Goal: Task Accomplishment & Management: Manage account settings

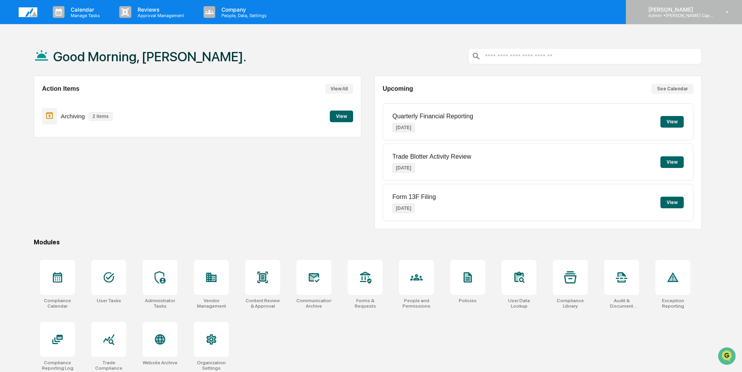
click at [668, 13] on p "Admin • [PERSON_NAME] Capital Management" at bounding box center [678, 15] width 72 height 5
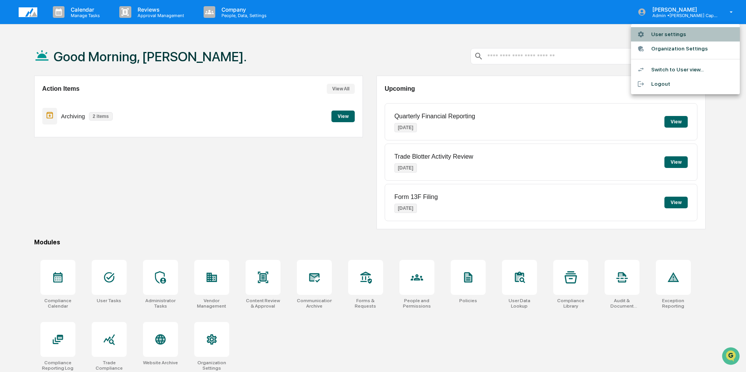
click at [664, 31] on li "User settings" at bounding box center [685, 34] width 109 height 14
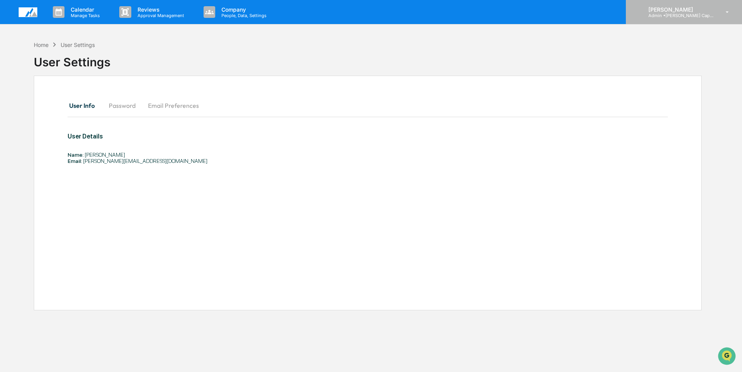
click at [677, 10] on p "[PERSON_NAME]" at bounding box center [678, 9] width 72 height 7
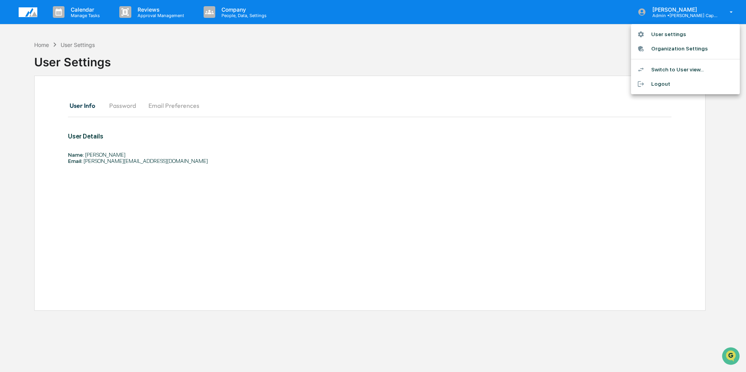
click at [663, 71] on li "Switch to User view..." at bounding box center [685, 70] width 109 height 14
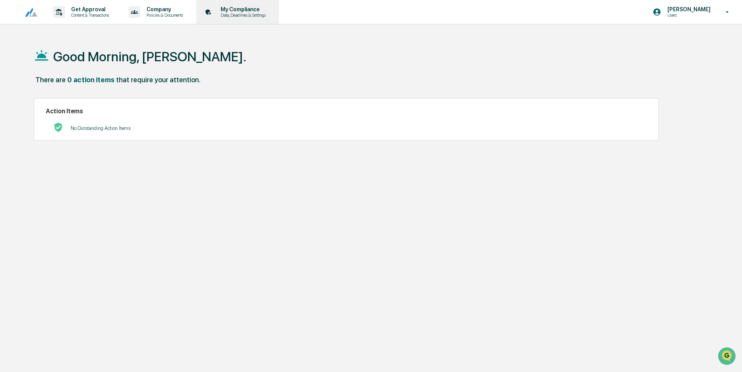
click at [237, 13] on p "Data, Deadlines & Settings" at bounding box center [241, 14] width 55 height 5
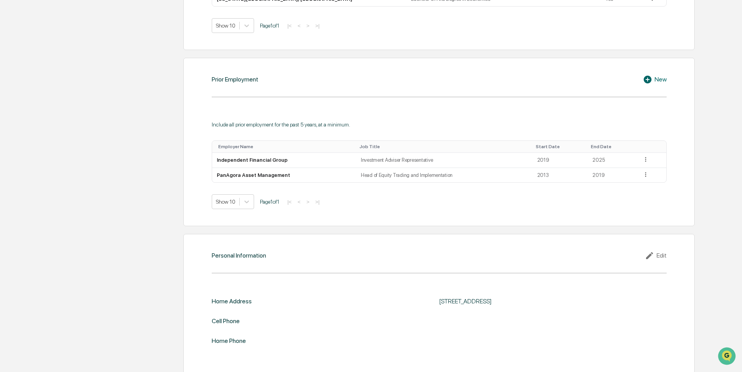
scroll to position [542, 0]
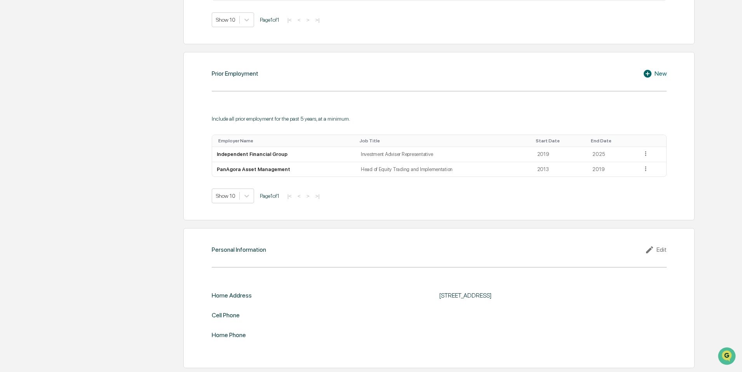
click at [657, 253] on div "Edit" at bounding box center [656, 249] width 22 height 9
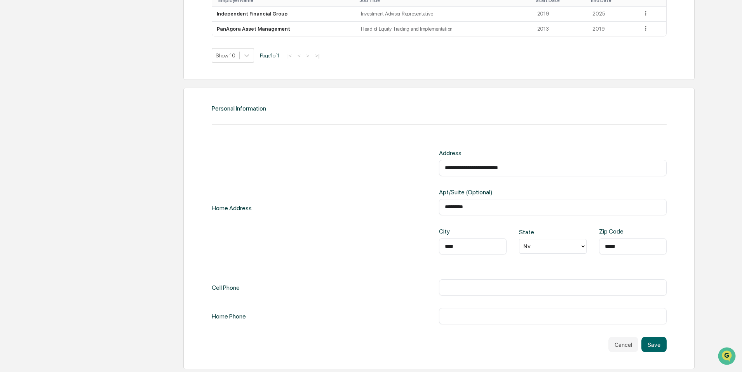
scroll to position [683, 0]
click at [385, 289] on div "Cell Phone ​" at bounding box center [439, 286] width 455 height 16
click at [478, 290] on input "text" at bounding box center [553, 287] width 216 height 8
click at [463, 310] on div "​" at bounding box center [553, 315] width 228 height 16
click at [469, 318] on input "text" at bounding box center [553, 315] width 216 height 8
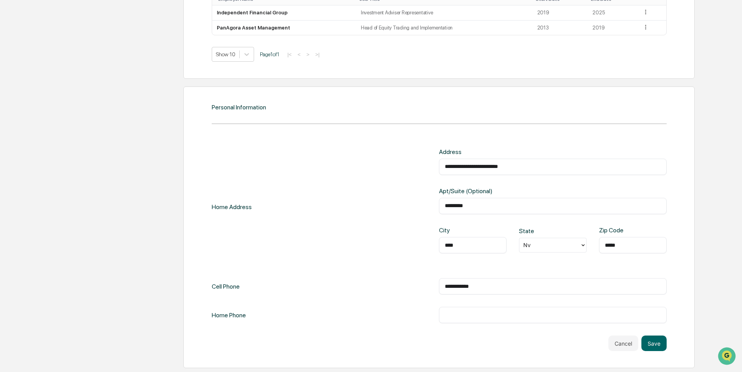
drag, startPoint x: 466, startPoint y: 285, endPoint x: 386, endPoint y: 280, distance: 80.5
click at [388, 283] on div "**********" at bounding box center [439, 286] width 455 height 16
type input "**********"
click at [484, 313] on input "text" at bounding box center [553, 315] width 216 height 8
click at [650, 344] on button "Save" at bounding box center [653, 344] width 25 height 16
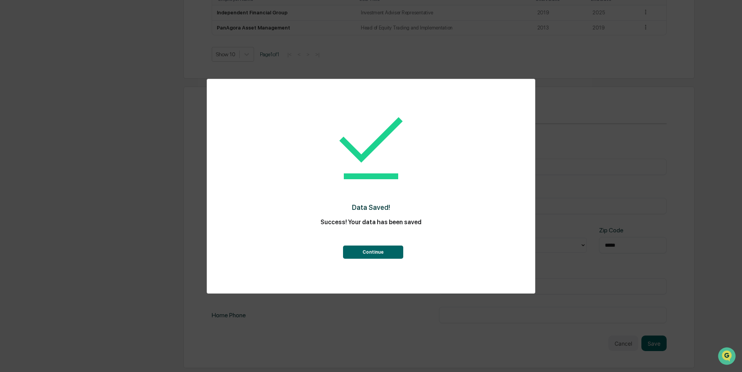
click at [378, 247] on button "Continue" at bounding box center [373, 252] width 60 height 13
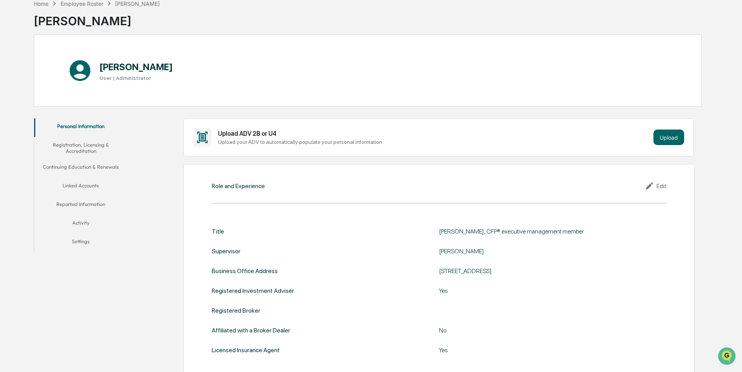
scroll to position [0, 0]
